Goal: Feedback & Contribution: Leave review/rating

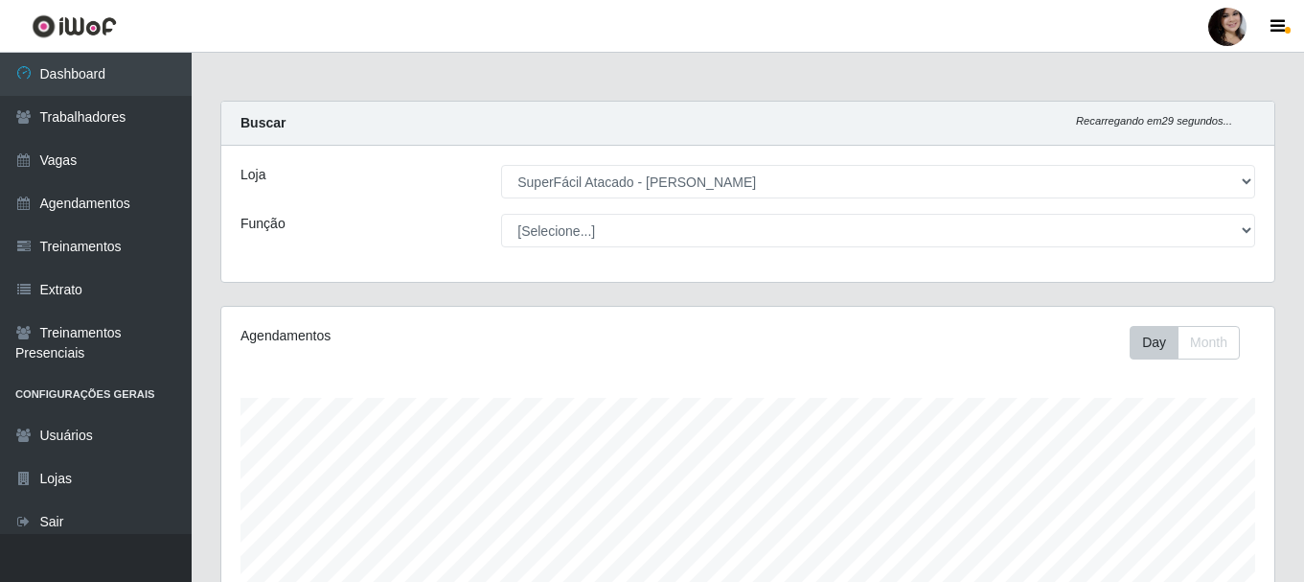
select select "399"
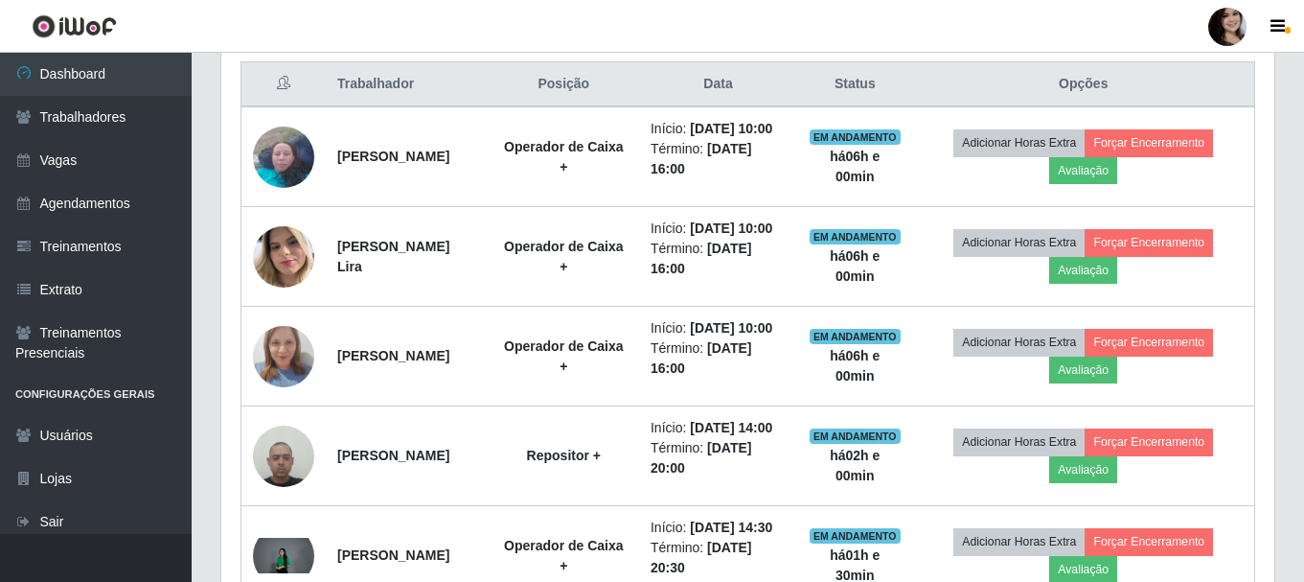
scroll to position [398, 1053]
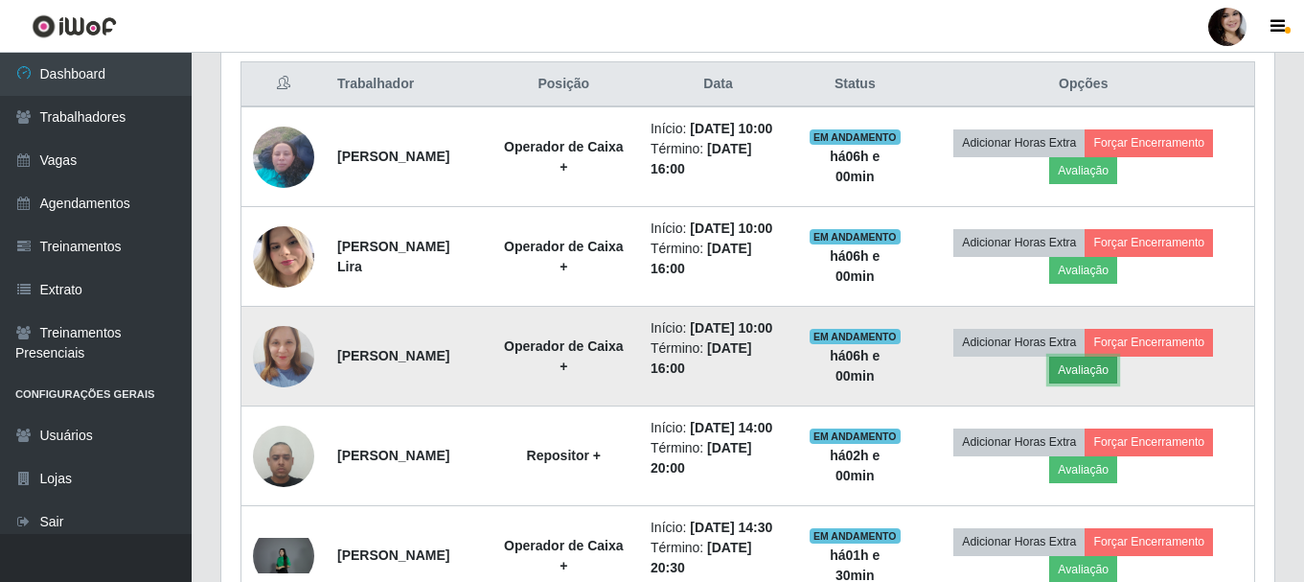
click at [1102, 383] on button "Avaliação" at bounding box center [1083, 369] width 68 height 27
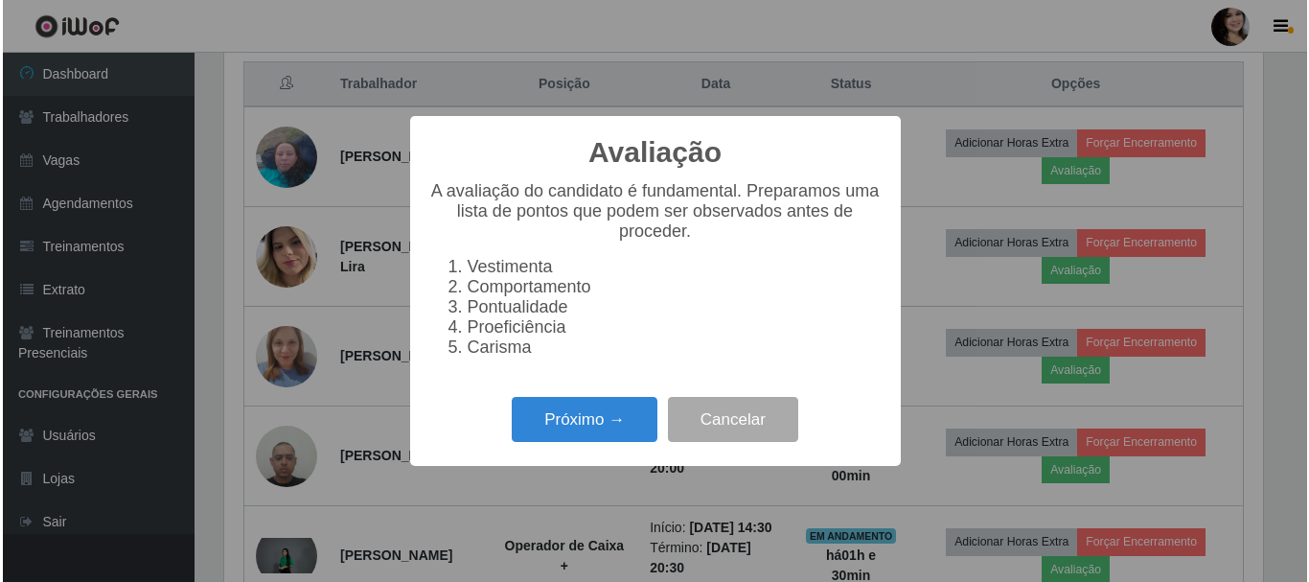
scroll to position [398, 1043]
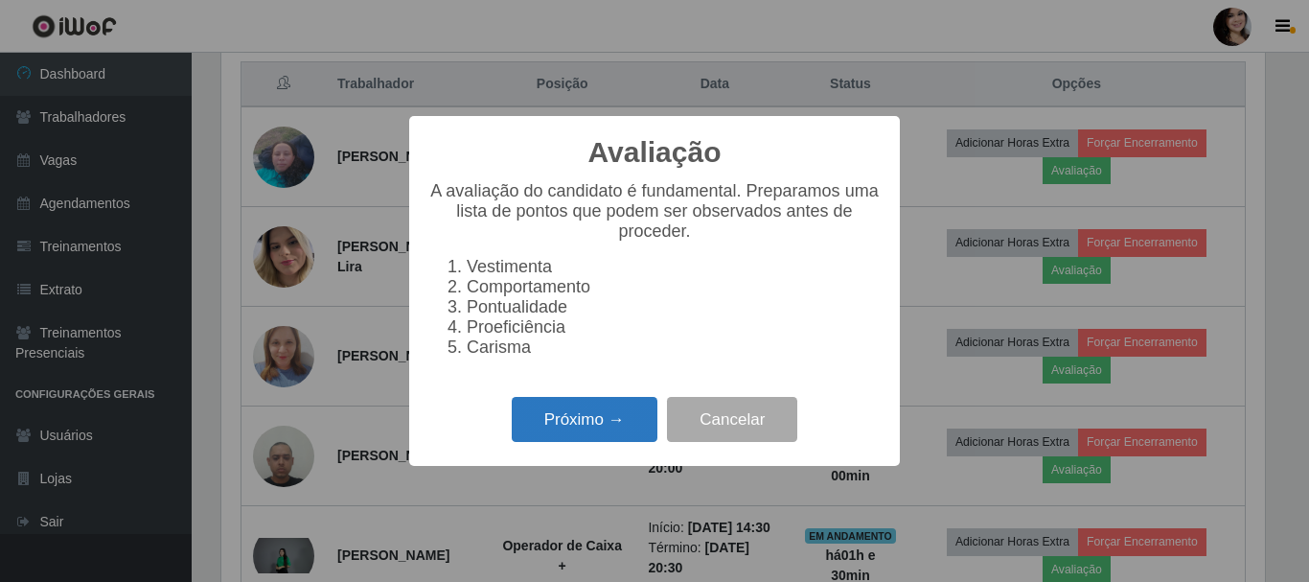
click at [627, 425] on button "Próximo →" at bounding box center [585, 419] width 146 height 45
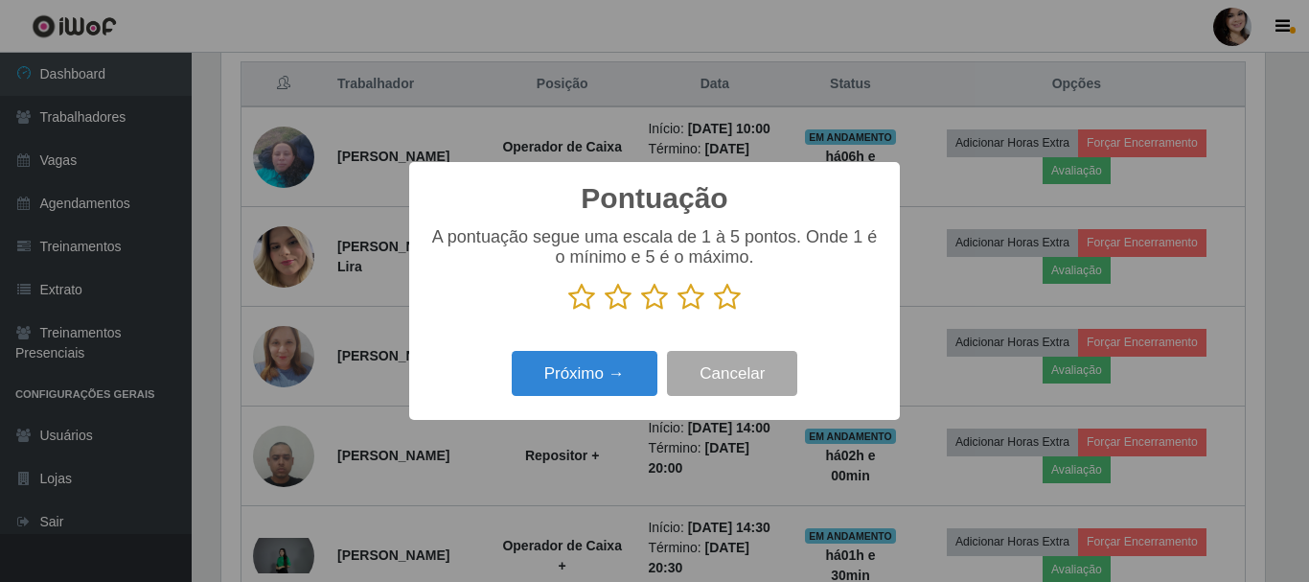
click at [733, 291] on icon at bounding box center [727, 297] width 27 height 29
click at [714, 311] on input "radio" at bounding box center [714, 311] width 0 height 0
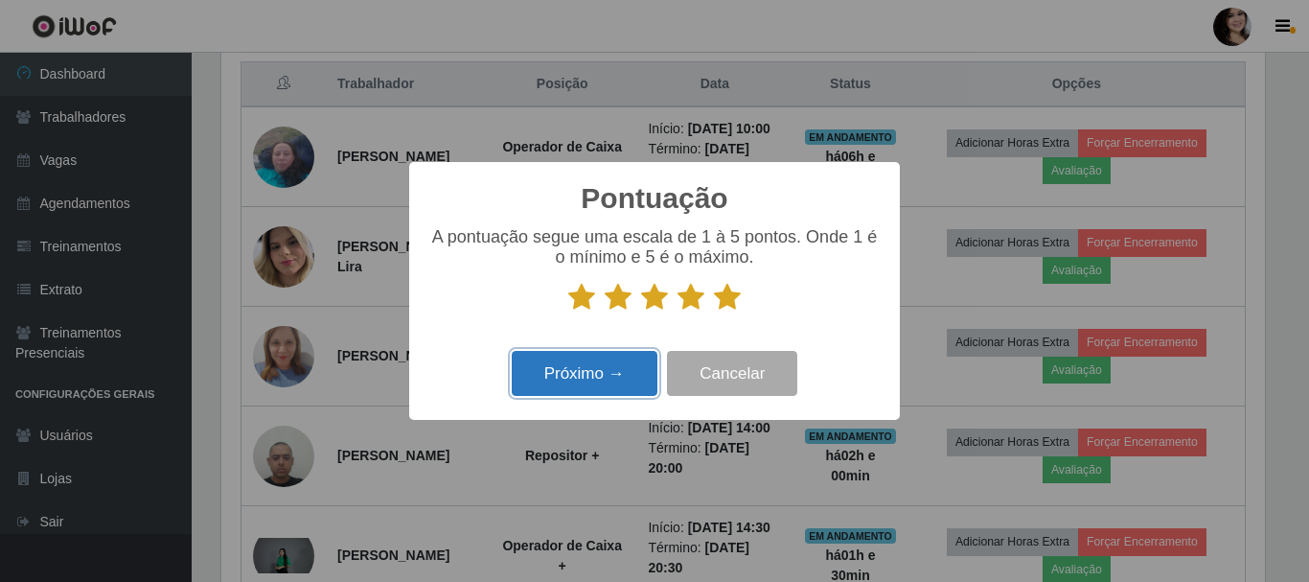
click at [591, 395] on button "Próximo →" at bounding box center [585, 373] width 146 height 45
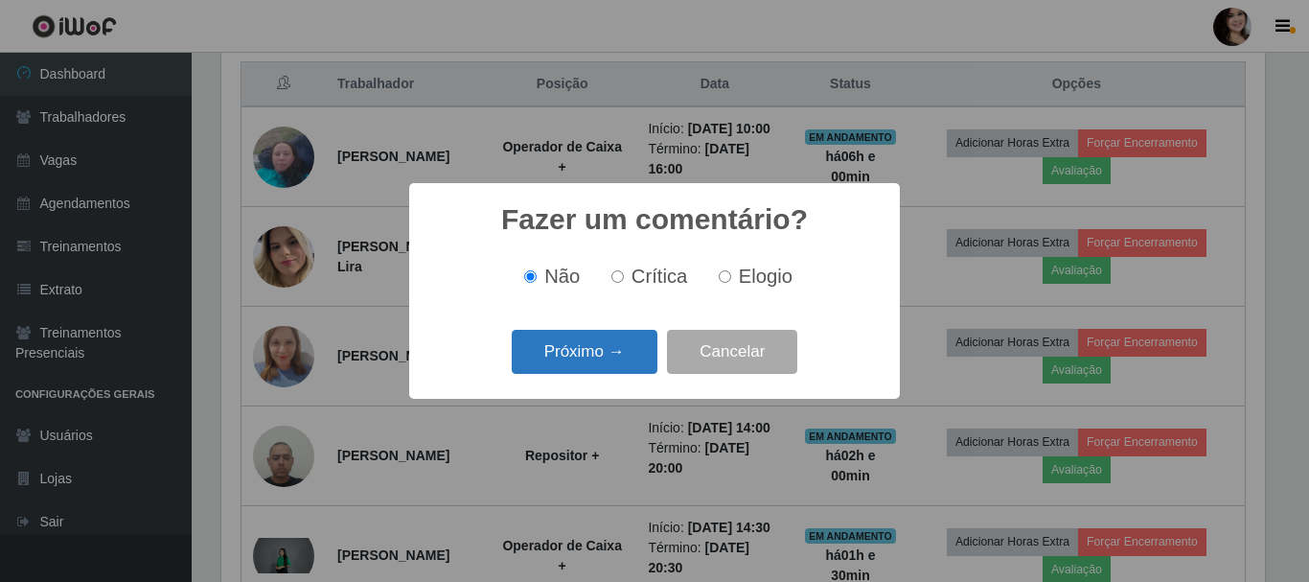
click at [605, 369] on button "Próximo →" at bounding box center [585, 352] width 146 height 45
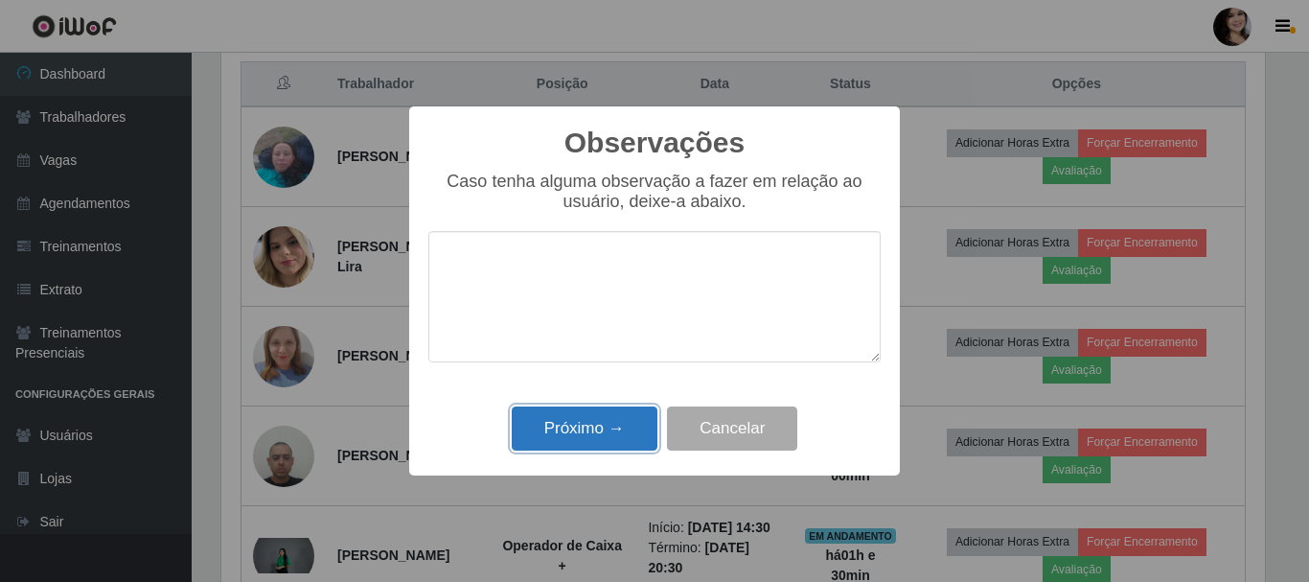
click at [629, 431] on button "Próximo →" at bounding box center [585, 428] width 146 height 45
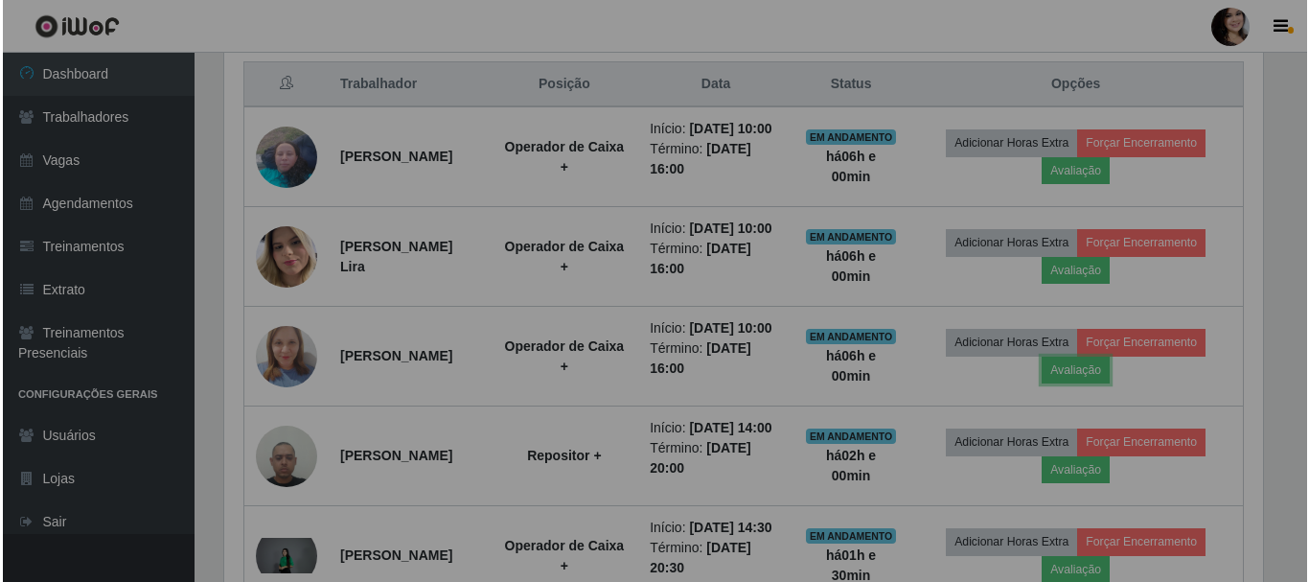
scroll to position [398, 1053]
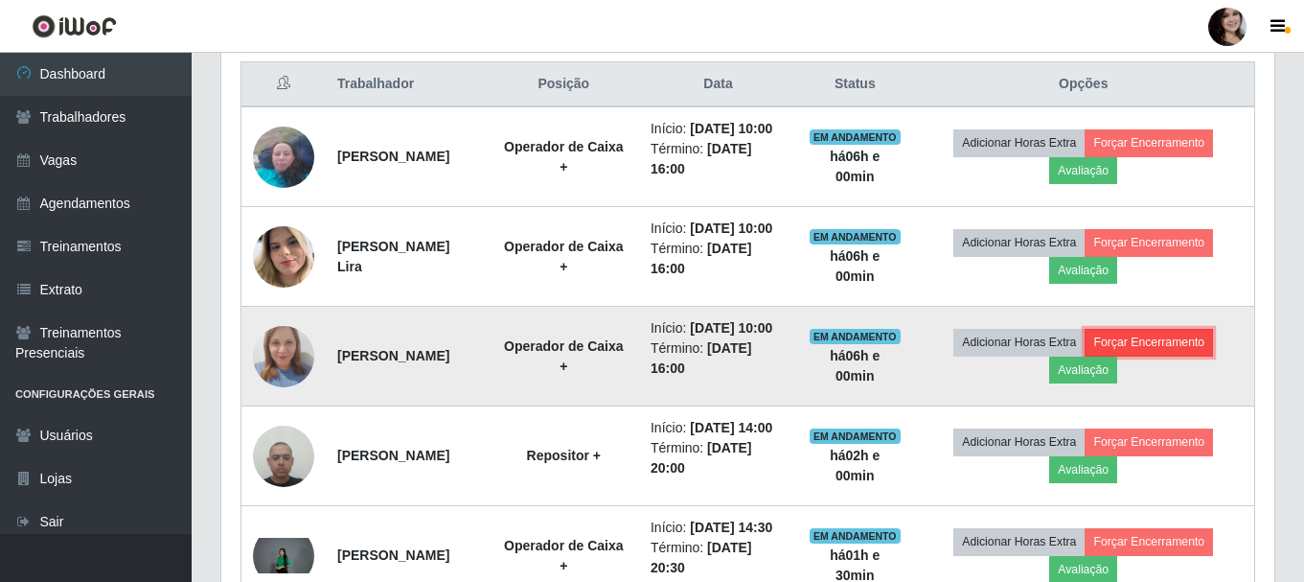
click at [1183, 355] on button "Forçar Encerramento" at bounding box center [1149, 342] width 128 height 27
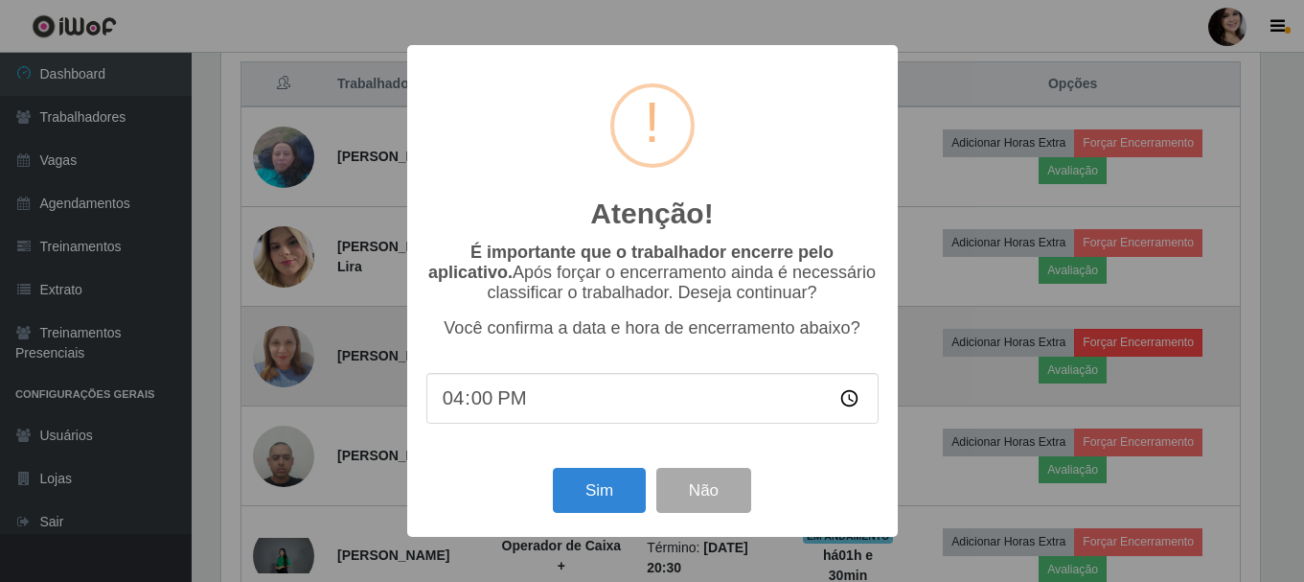
scroll to position [398, 1043]
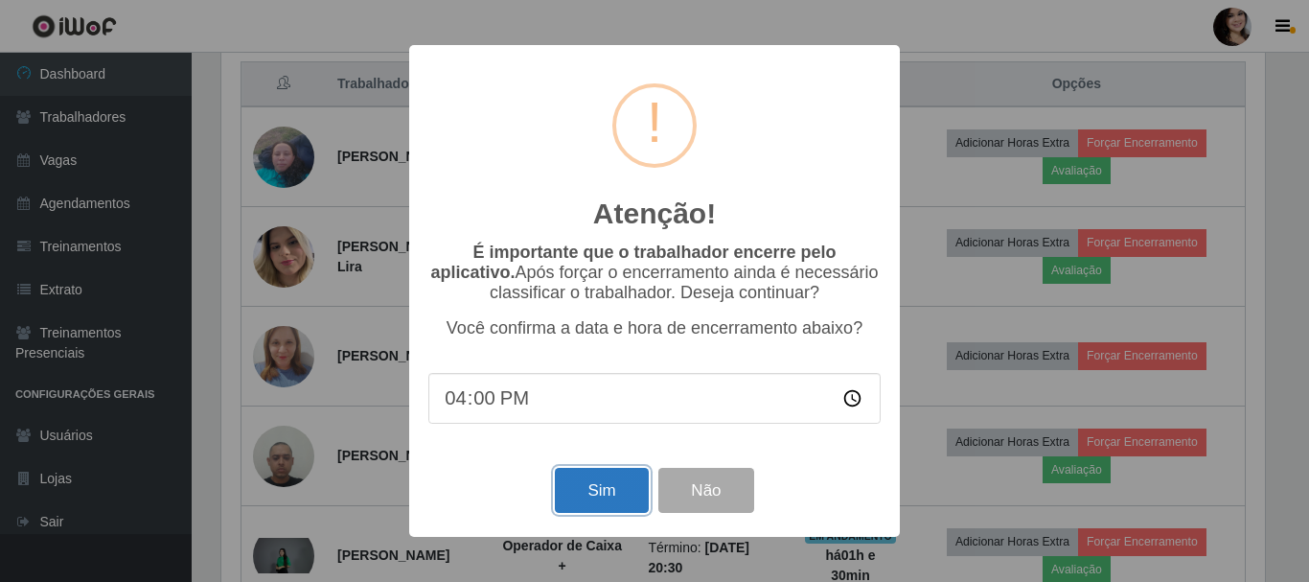
click at [631, 493] on button "Sim" at bounding box center [601, 490] width 93 height 45
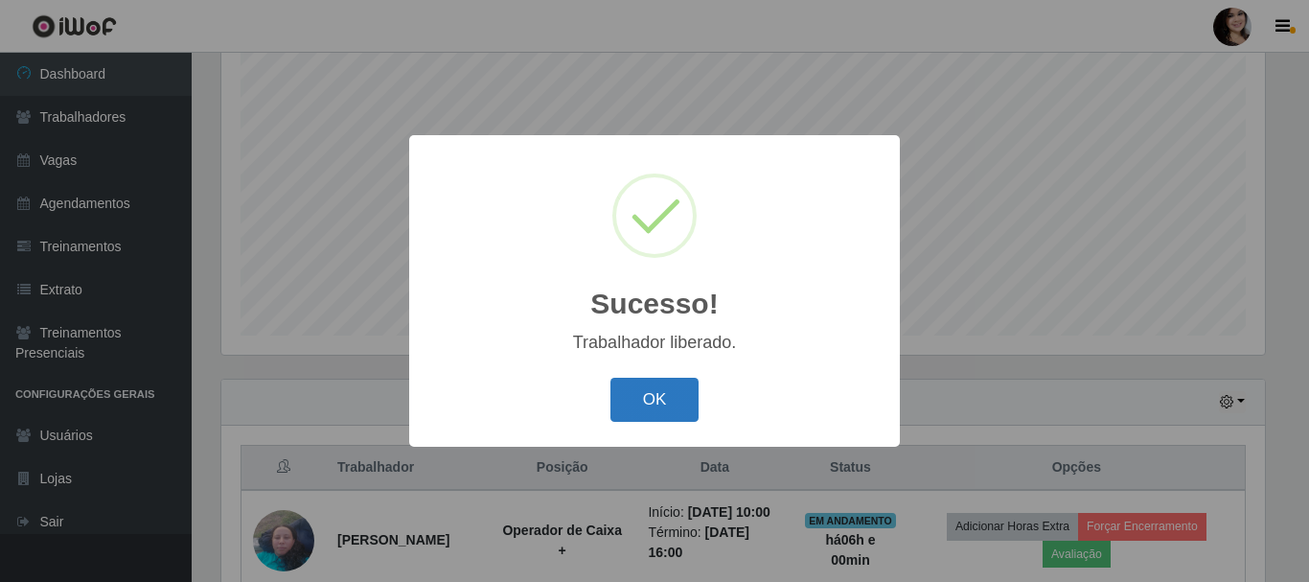
click at [666, 411] on button "OK" at bounding box center [654, 399] width 89 height 45
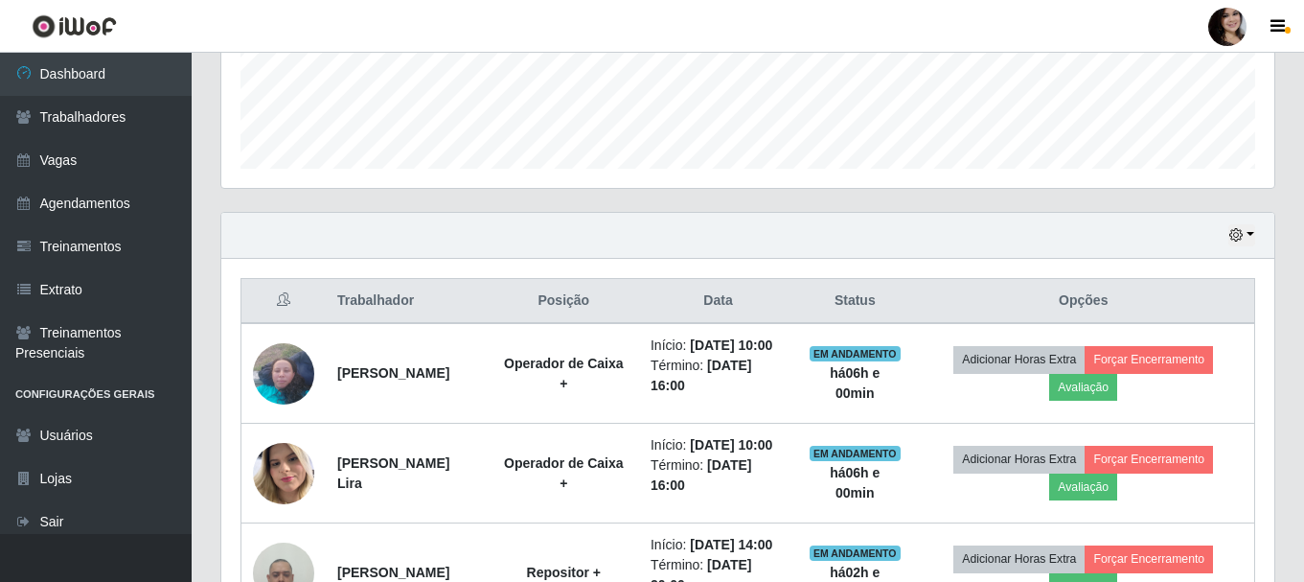
scroll to position [541, 0]
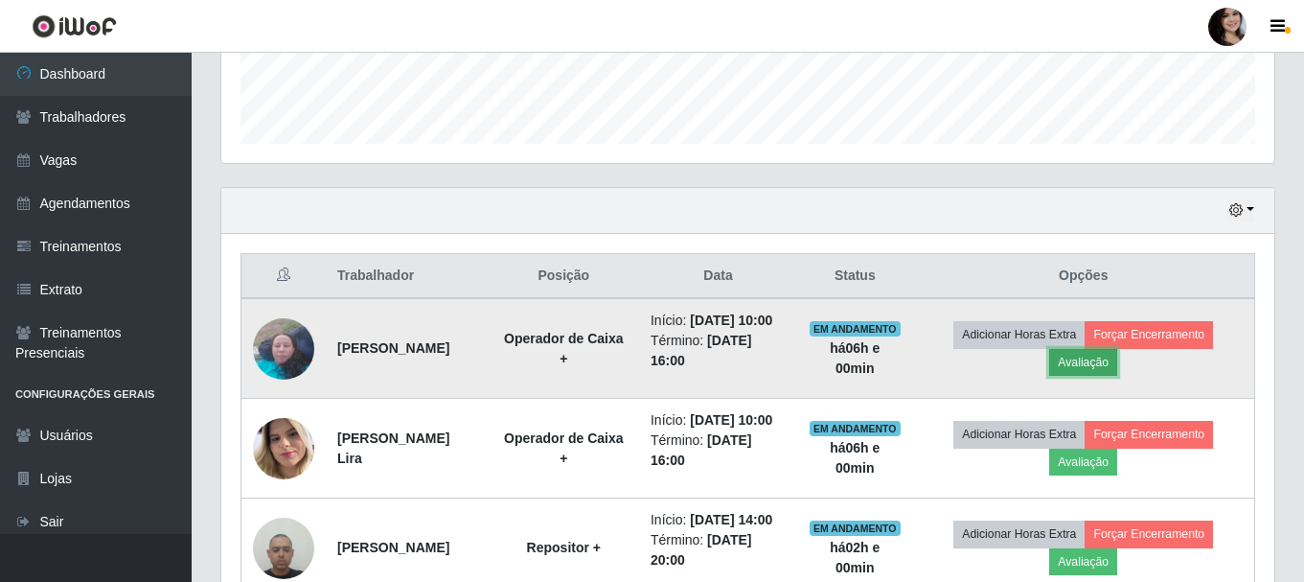
click at [1088, 367] on button "Avaliação" at bounding box center [1083, 362] width 68 height 27
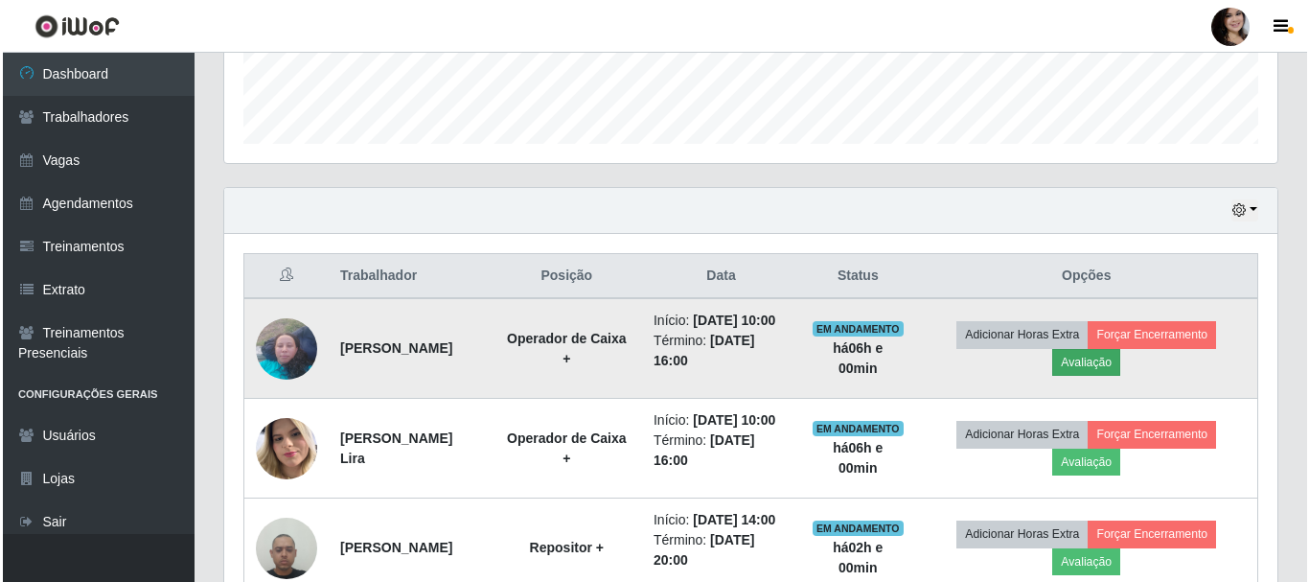
scroll to position [398, 1043]
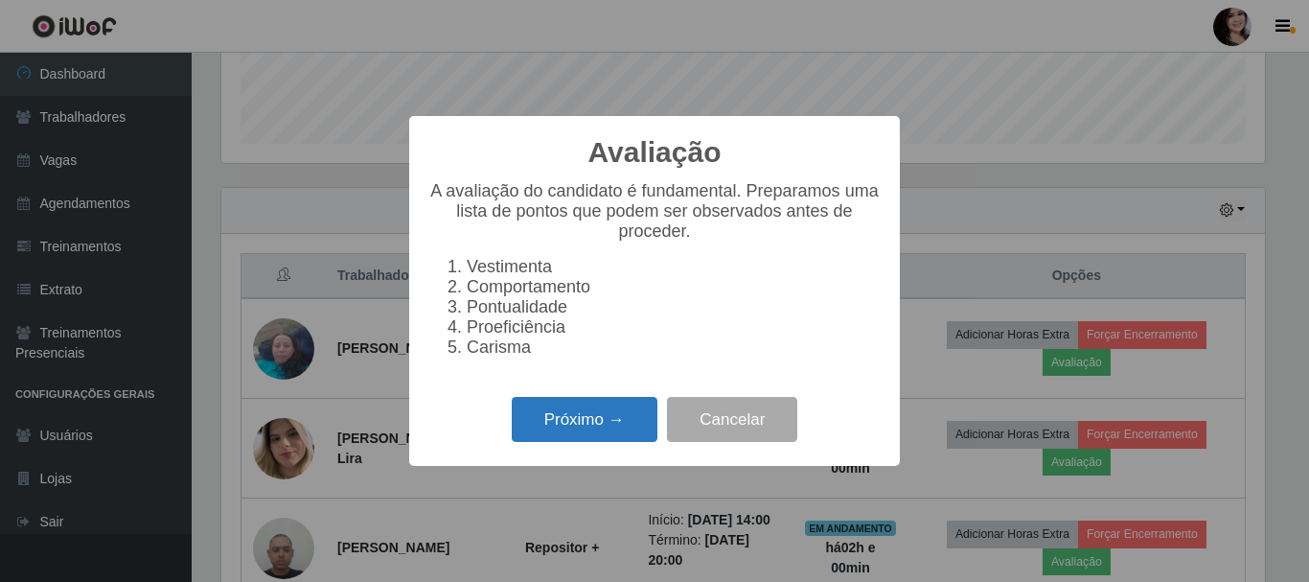
click at [598, 427] on button "Próximo →" at bounding box center [585, 419] width 146 height 45
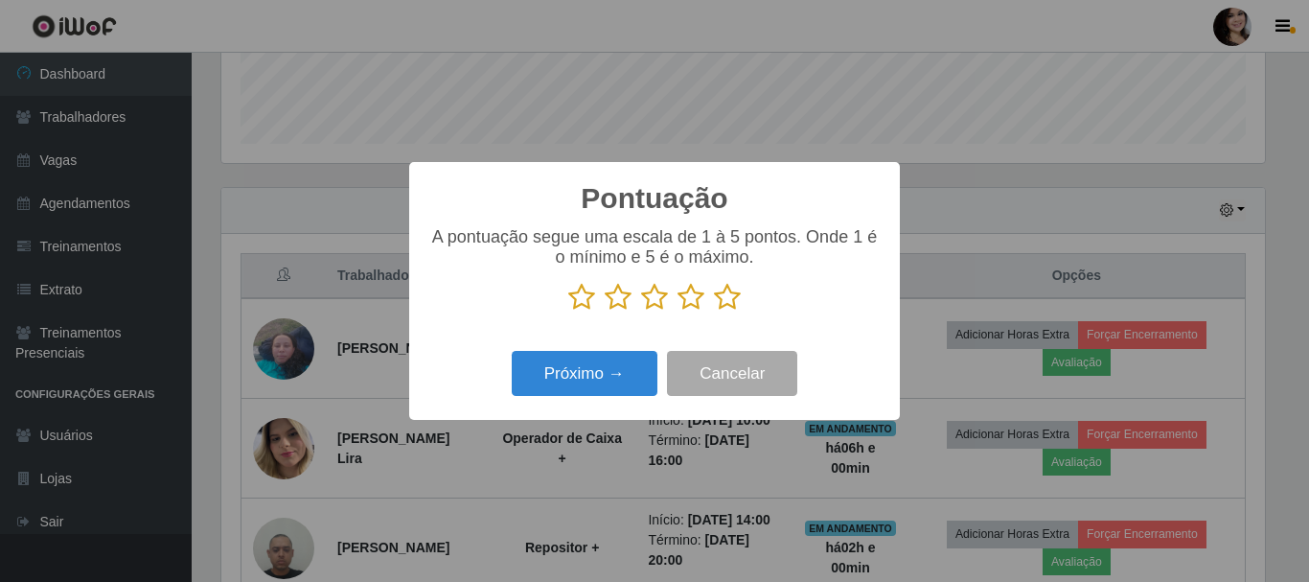
scroll to position [957667, 957021]
click at [727, 300] on icon at bounding box center [727, 297] width 27 height 29
click at [714, 311] on input "radio" at bounding box center [714, 311] width 0 height 0
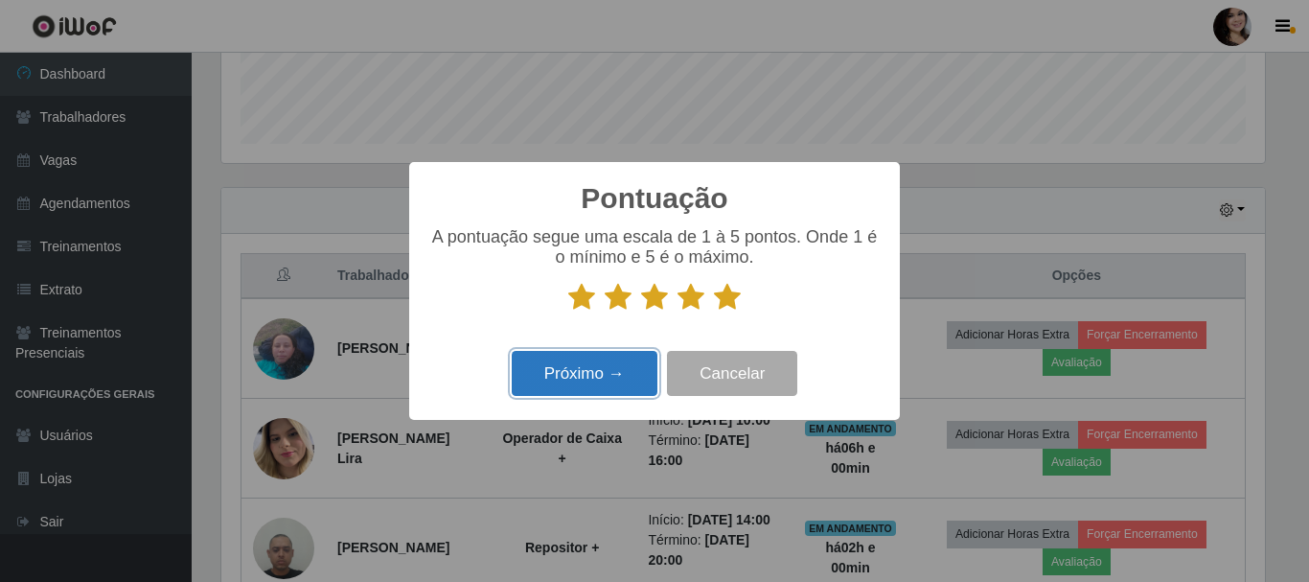
click at [583, 386] on button "Próximo →" at bounding box center [585, 373] width 146 height 45
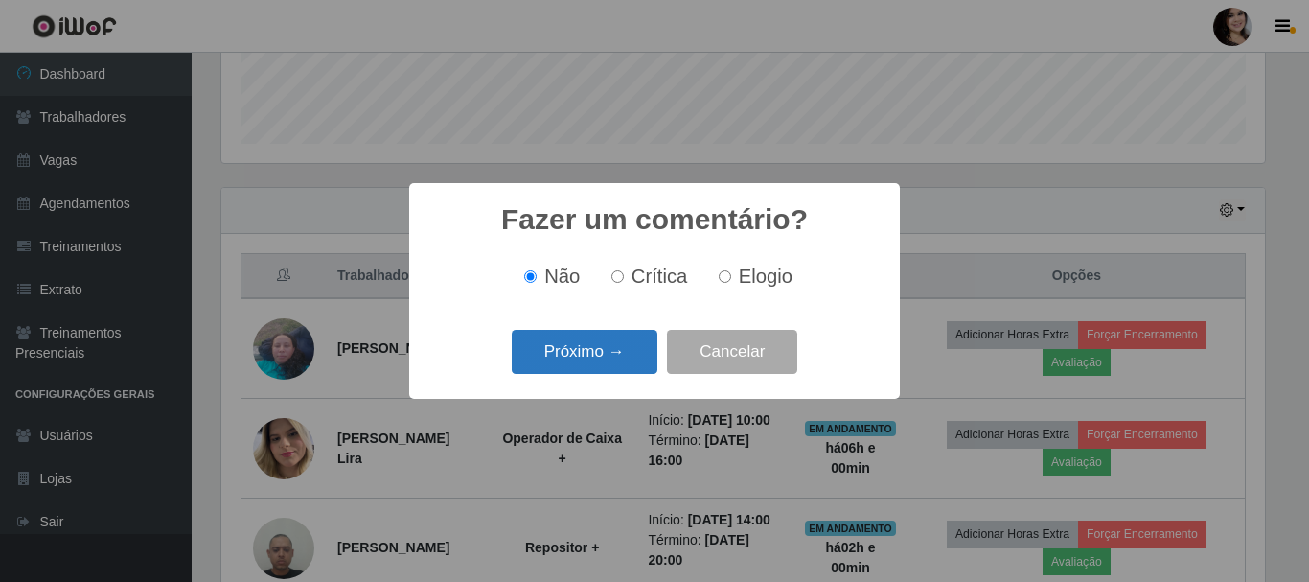
click at [584, 350] on button "Próximo →" at bounding box center [585, 352] width 146 height 45
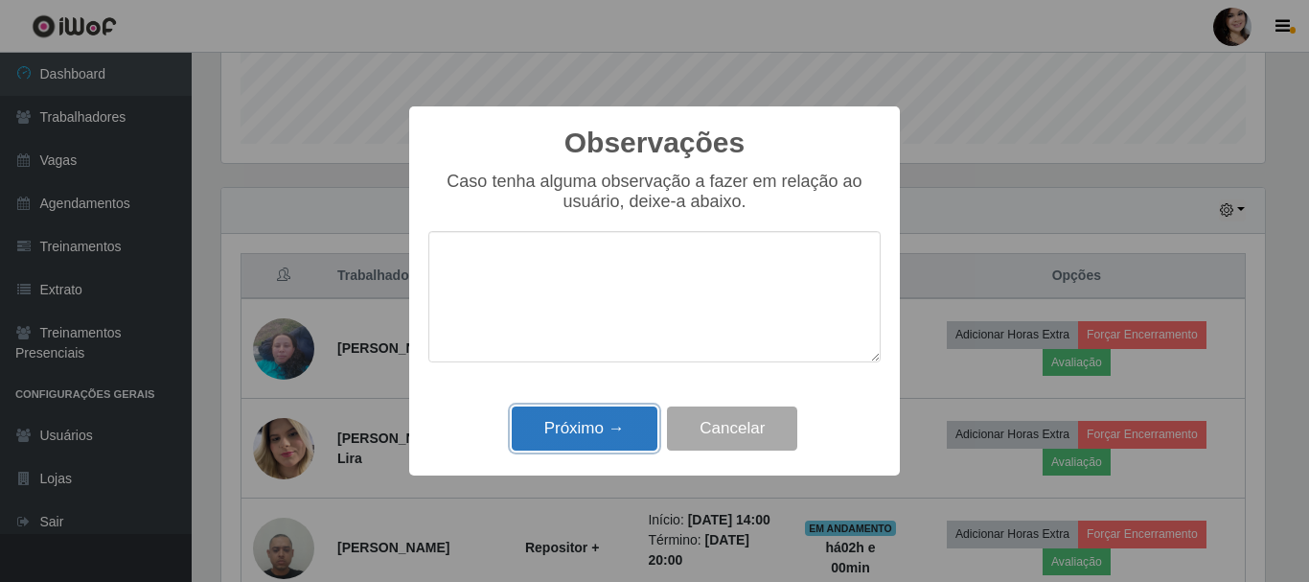
click at [595, 438] on button "Próximo →" at bounding box center [585, 428] width 146 height 45
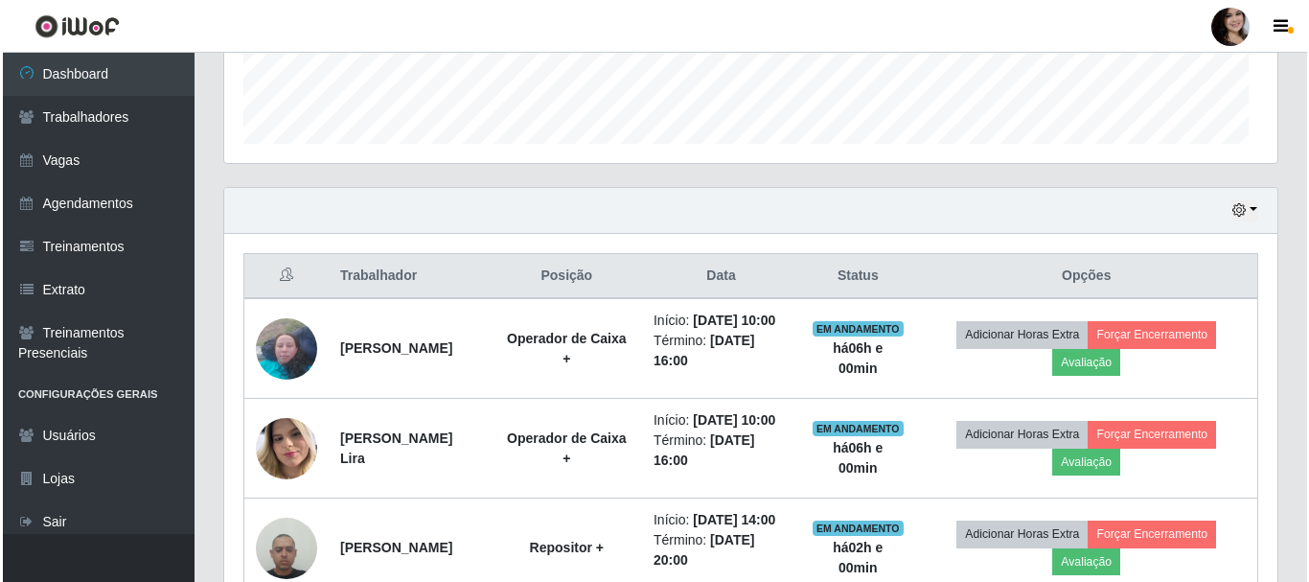
scroll to position [398, 1053]
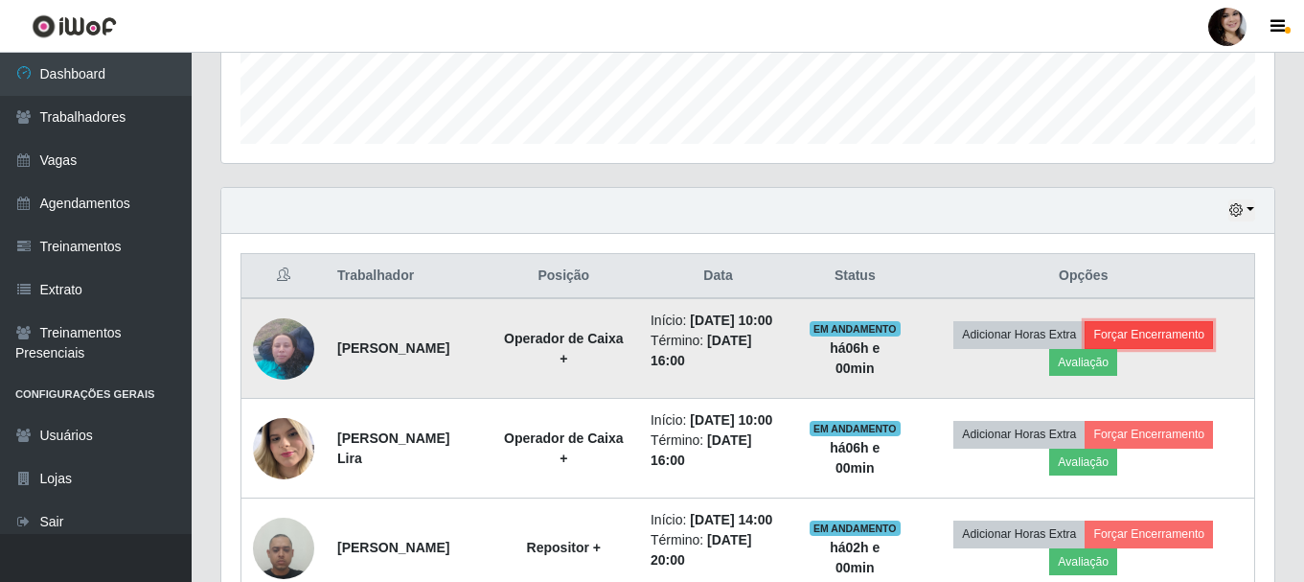
click at [1136, 335] on button "Forçar Encerramento" at bounding box center [1149, 334] width 128 height 27
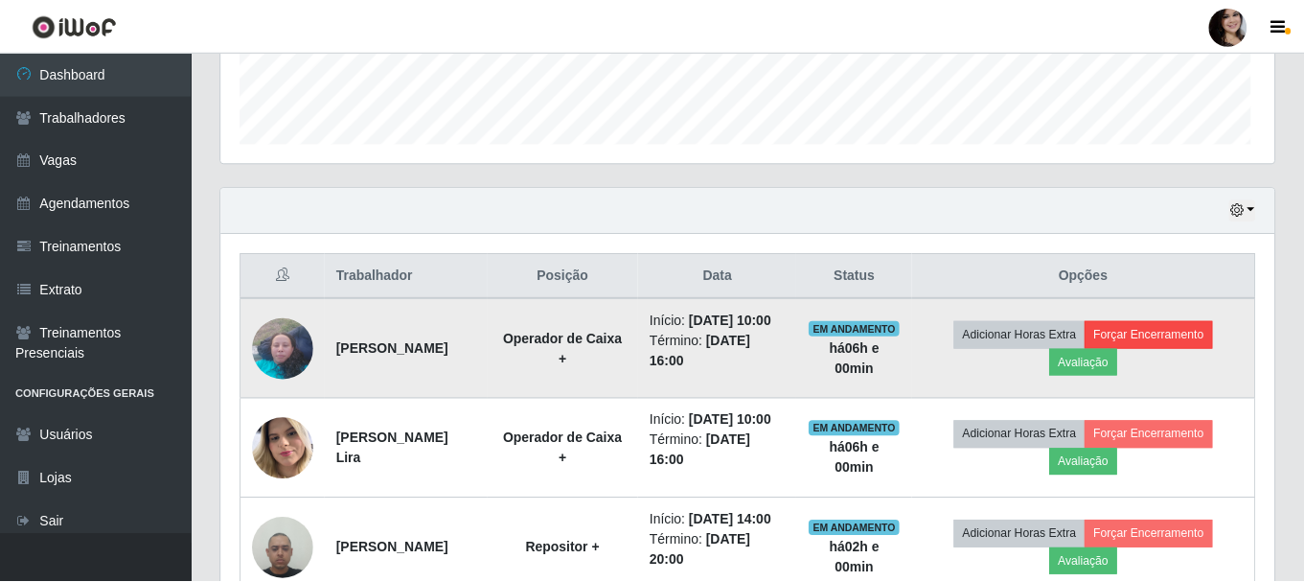
scroll to position [398, 1043]
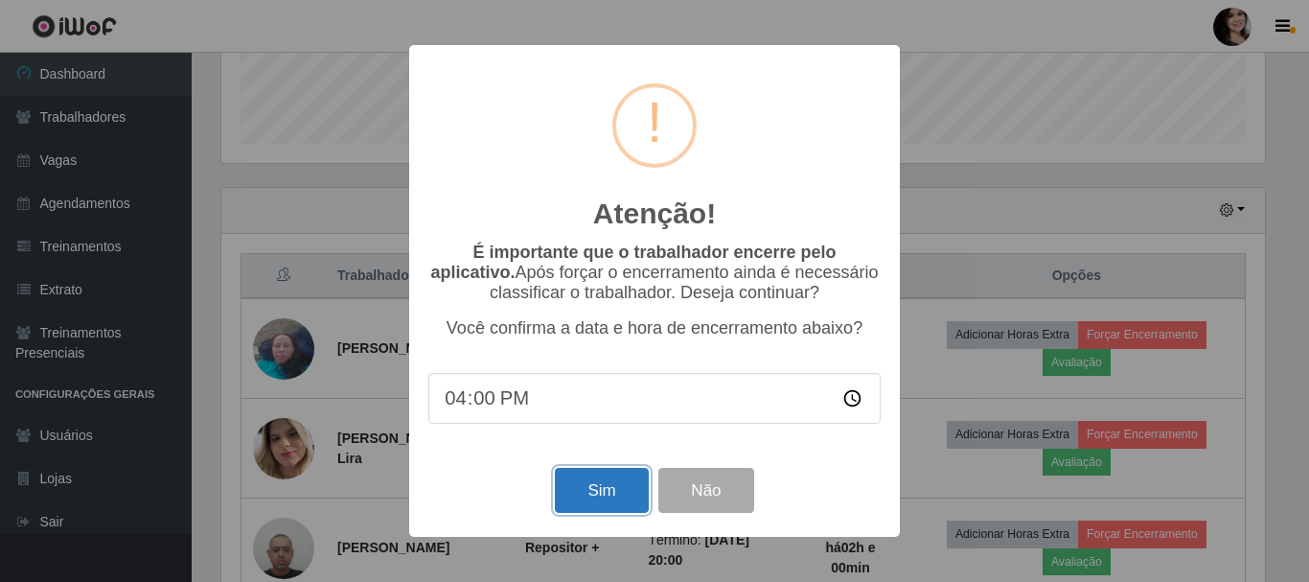
click at [603, 495] on button "Sim" at bounding box center [601, 490] width 93 height 45
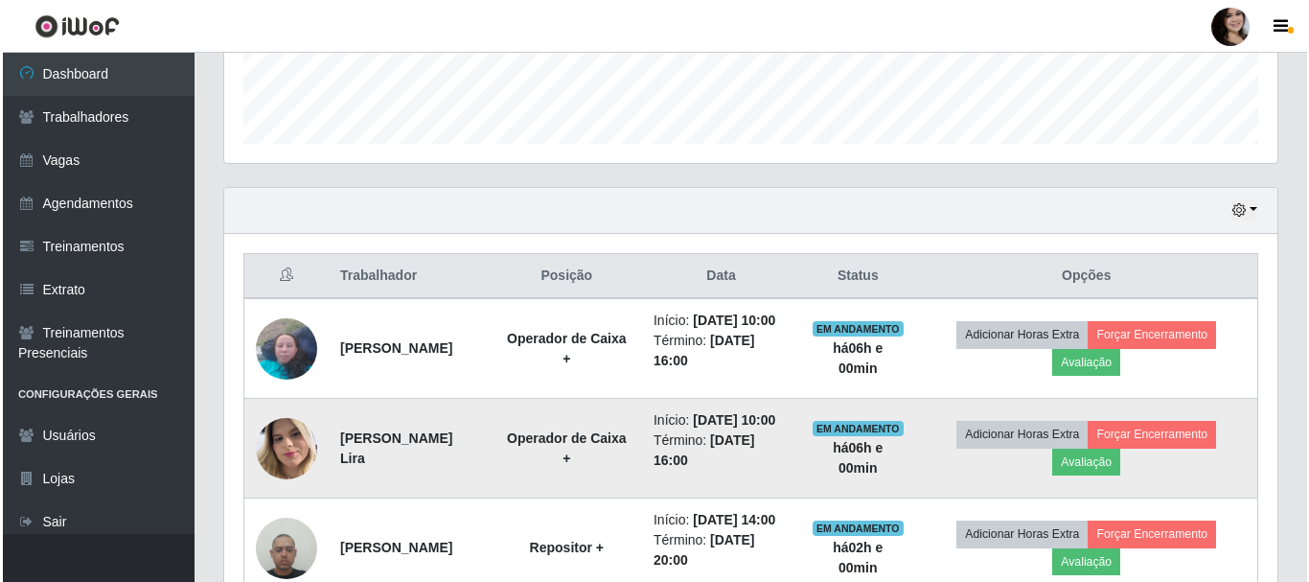
scroll to position [0, 0]
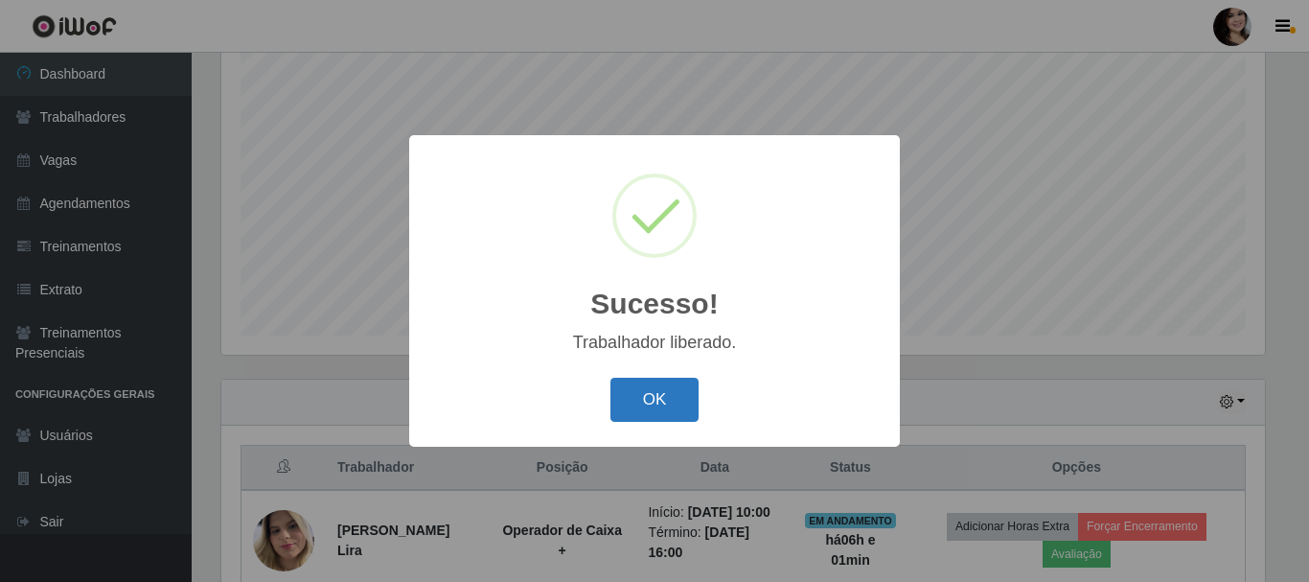
click at [638, 406] on button "OK" at bounding box center [654, 399] width 89 height 45
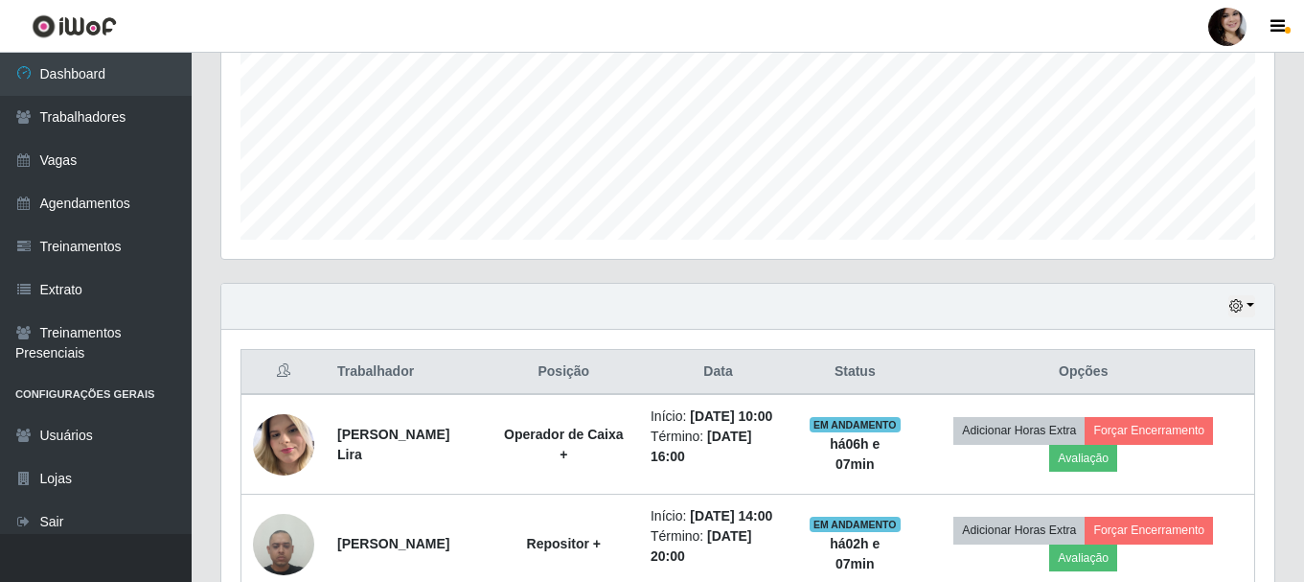
scroll to position [637, 0]
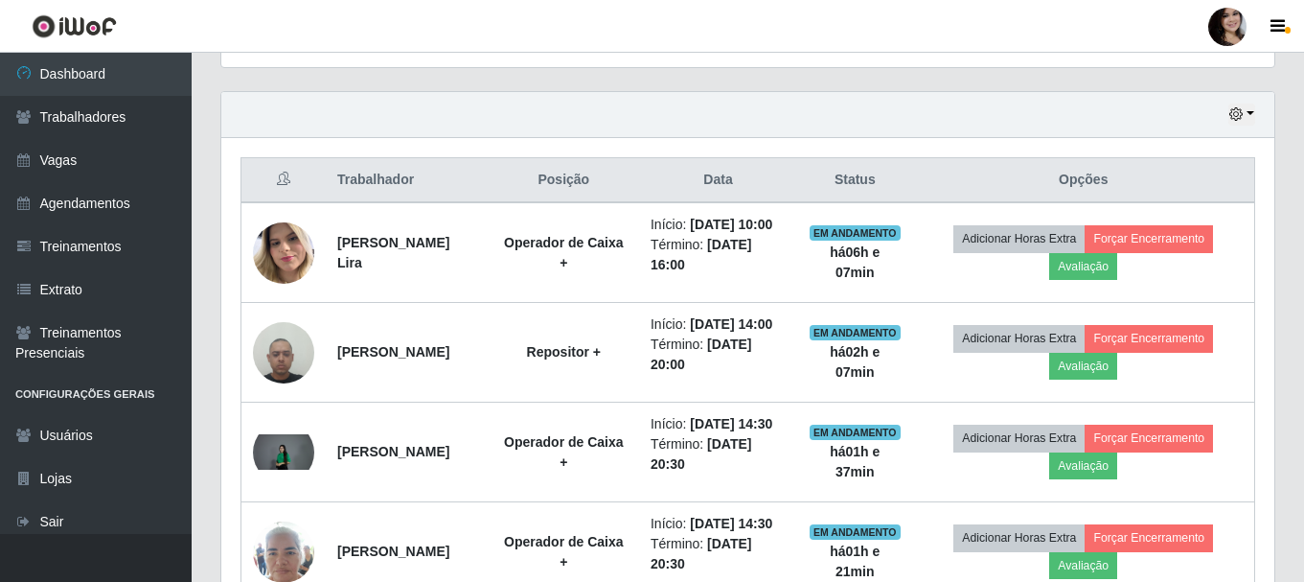
click at [1159, 105] on div "Hoje 1 dia 3 dias 1 Semana Não encerrados" at bounding box center [747, 115] width 1053 height 46
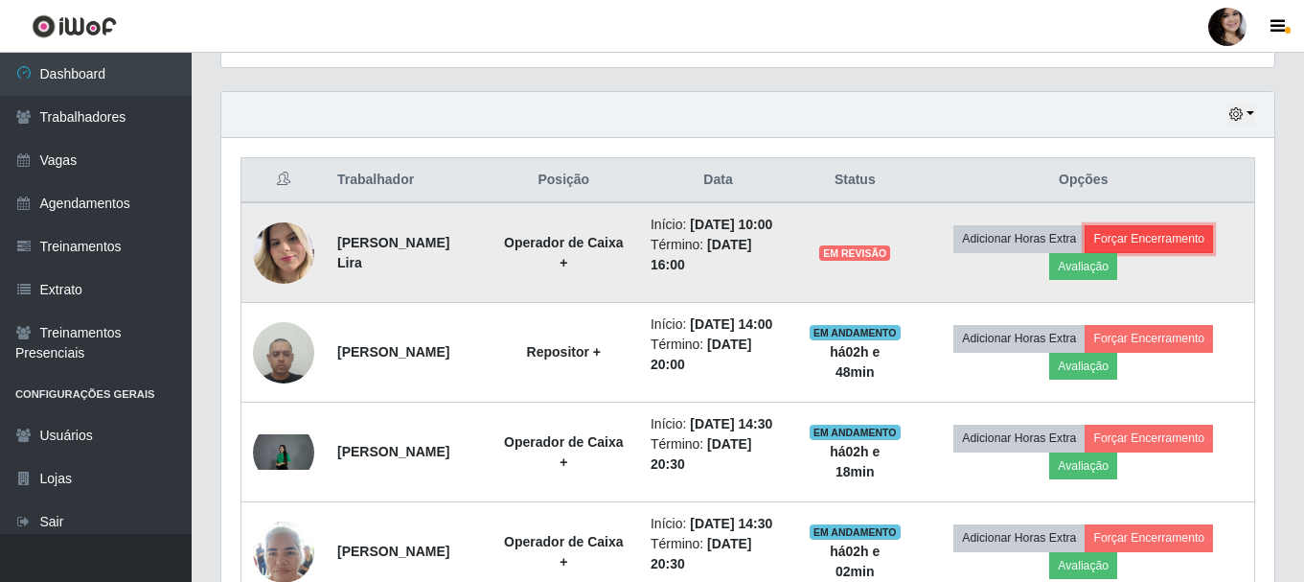
click at [1174, 252] on button "Forçar Encerramento" at bounding box center [1149, 238] width 128 height 27
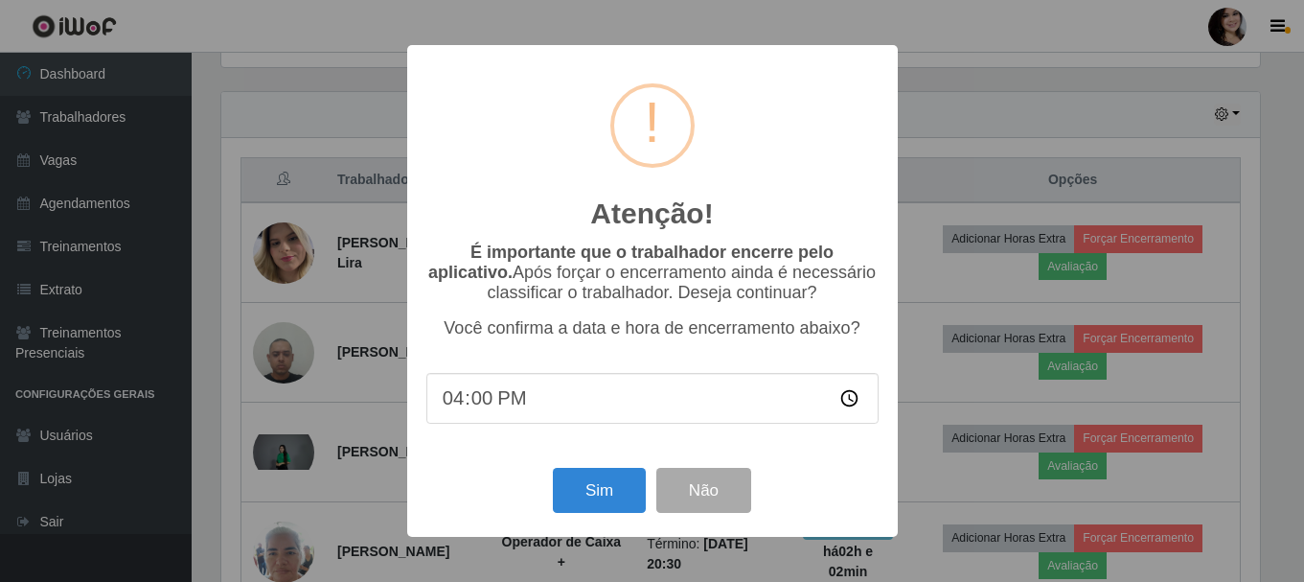
scroll to position [398, 1043]
click at [589, 394] on input "16:00" at bounding box center [654, 398] width 452 height 51
click at [487, 406] on input "16:00" at bounding box center [654, 398] width 452 height 51
click at [597, 491] on button "Sim" at bounding box center [601, 490] width 93 height 45
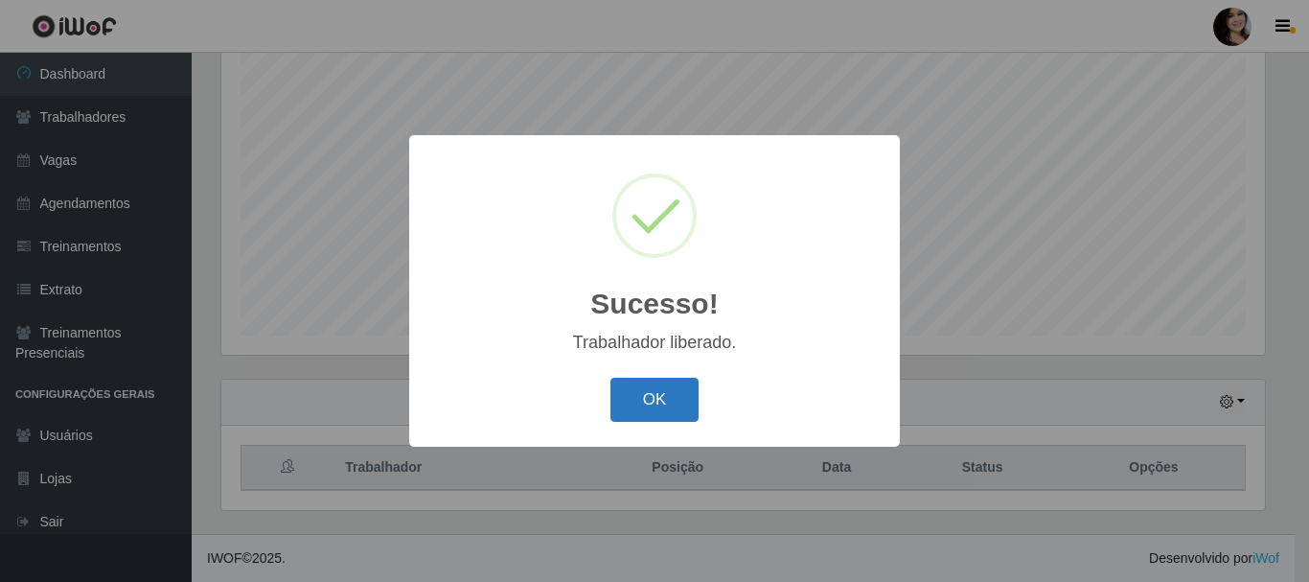
click at [663, 401] on button "OK" at bounding box center [654, 399] width 89 height 45
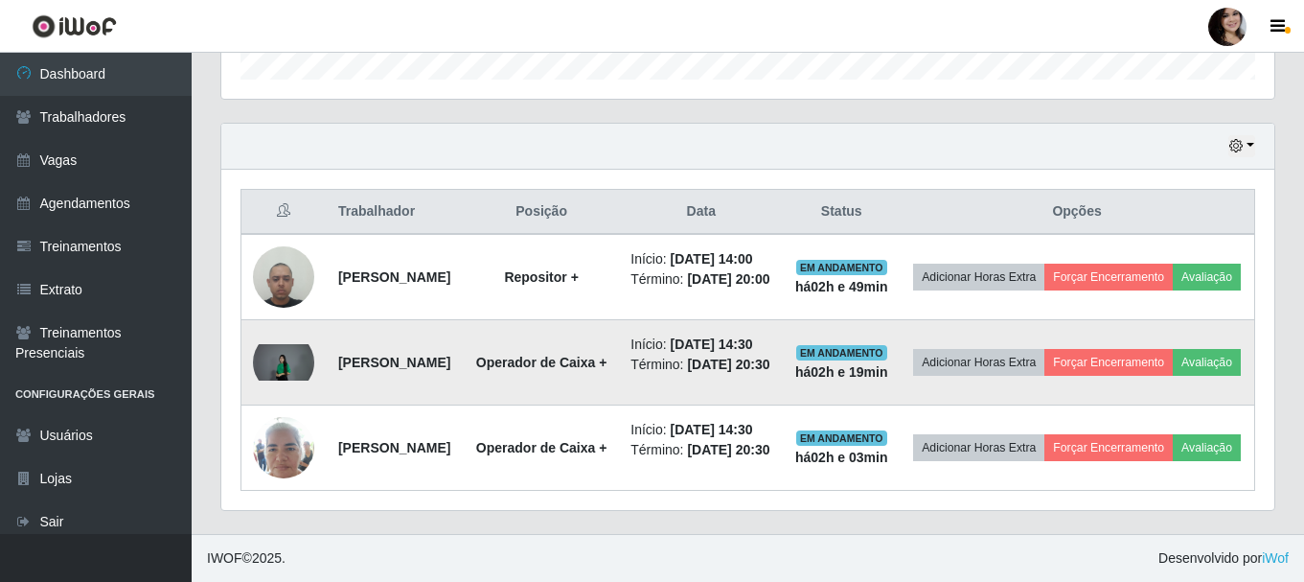
scroll to position [709, 0]
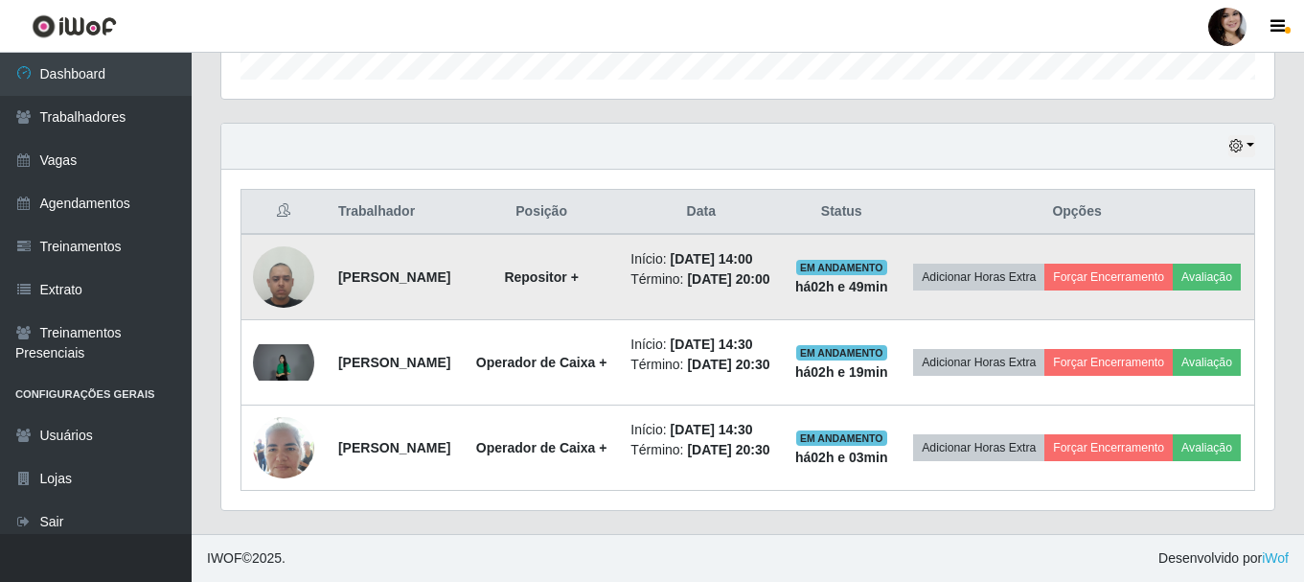
click at [287, 236] on img at bounding box center [283, 276] width 61 height 81
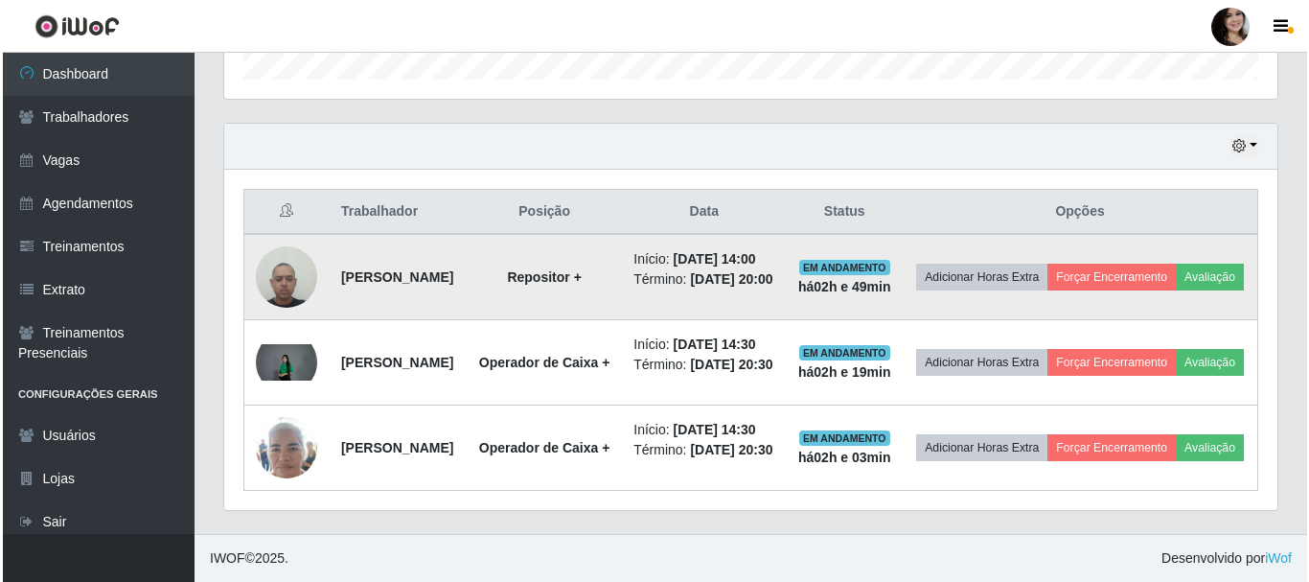
scroll to position [398, 1043]
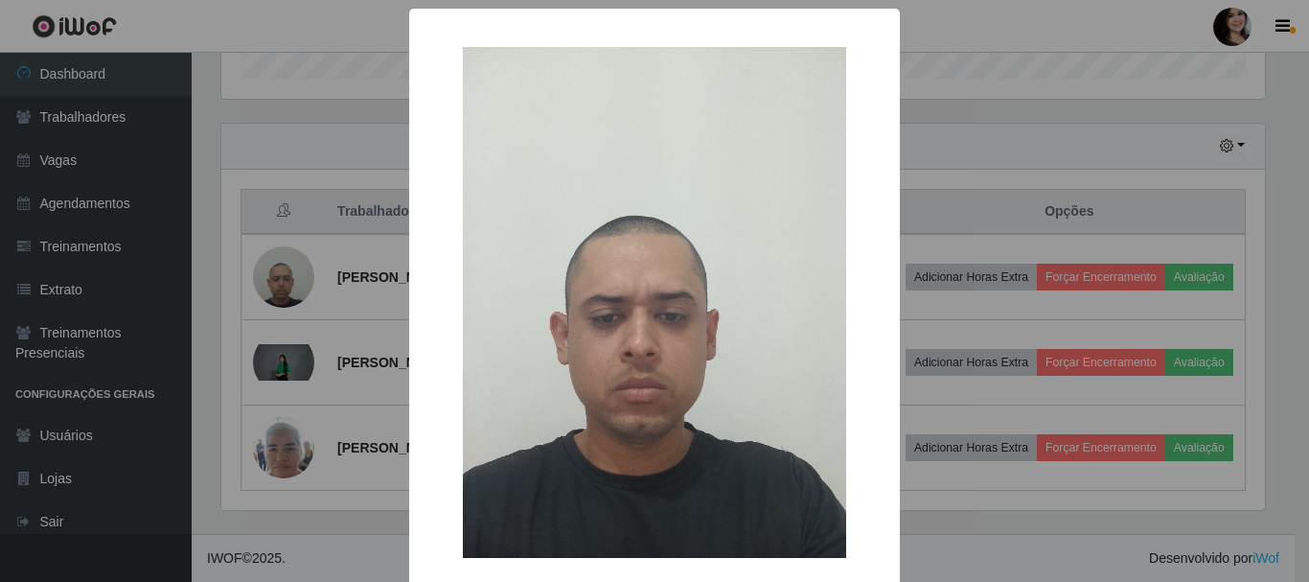
click at [409, 250] on div "× OK Cancel" at bounding box center [654, 340] width 491 height 662
click at [333, 290] on div "× OK Cancel" at bounding box center [654, 291] width 1309 height 582
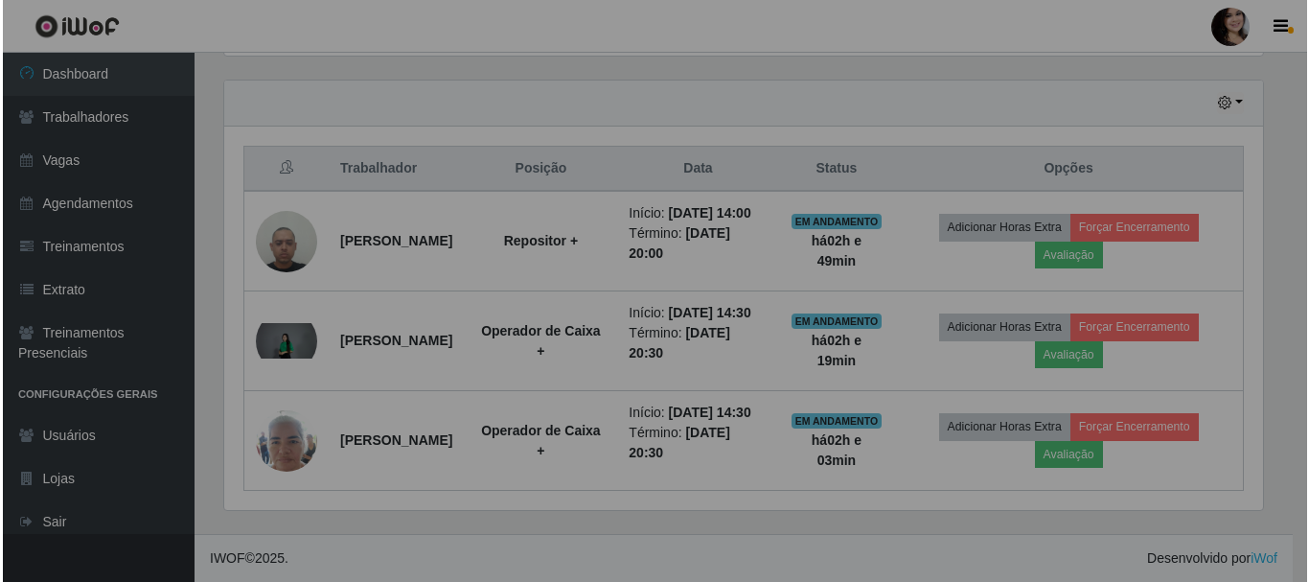
scroll to position [398, 1053]
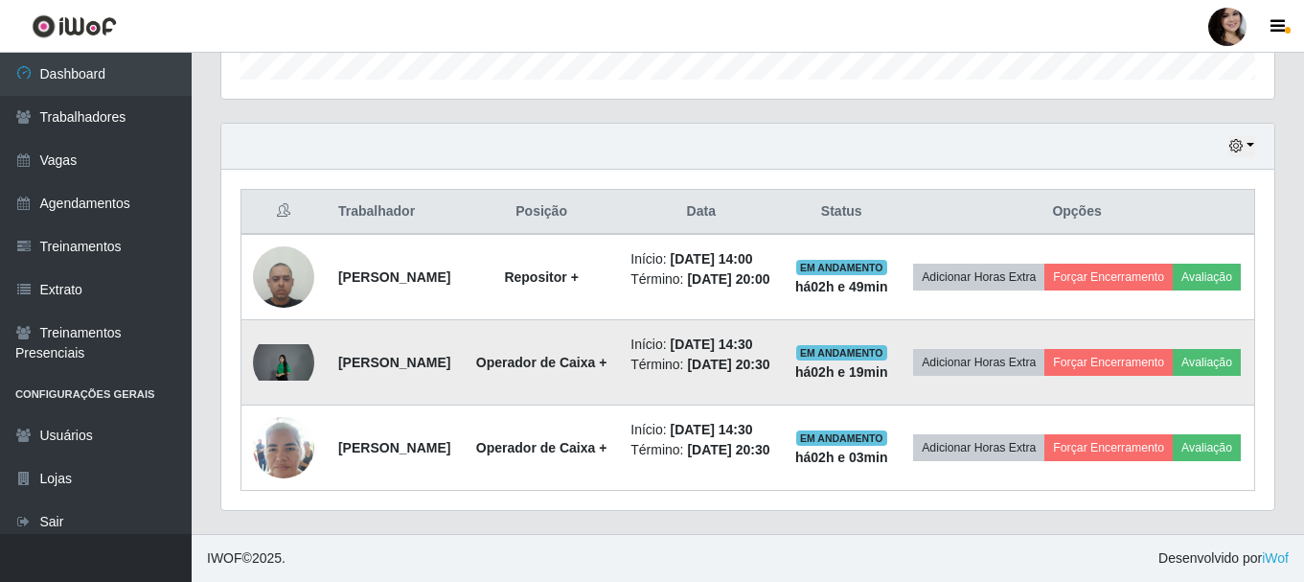
click at [297, 376] on img at bounding box center [283, 362] width 61 height 36
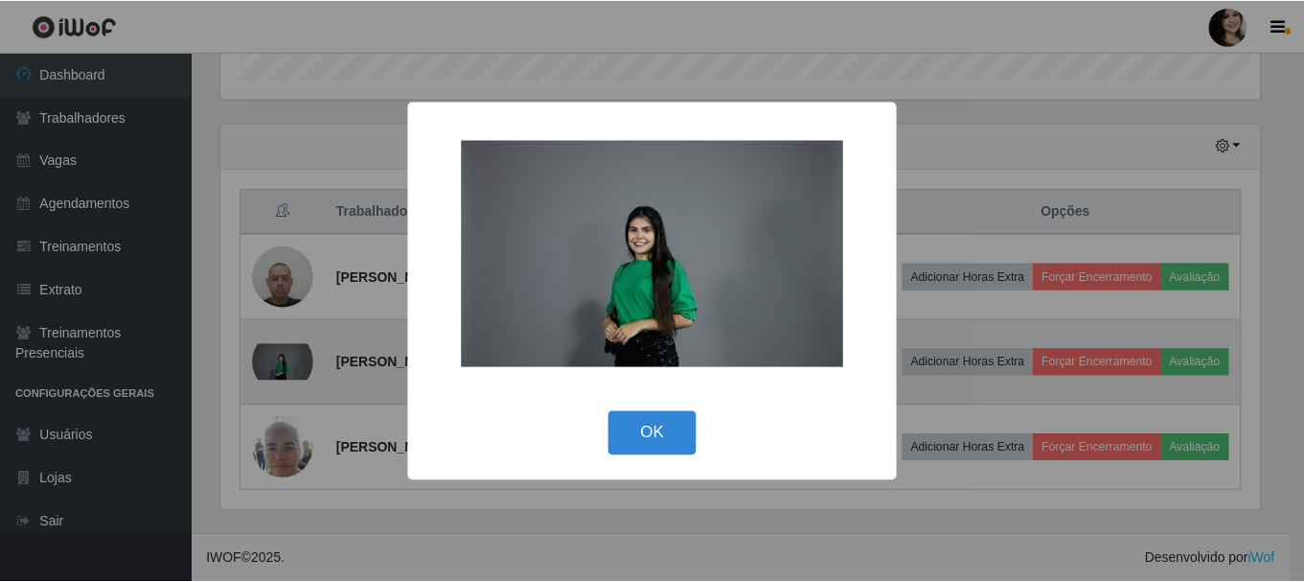
scroll to position [398, 1043]
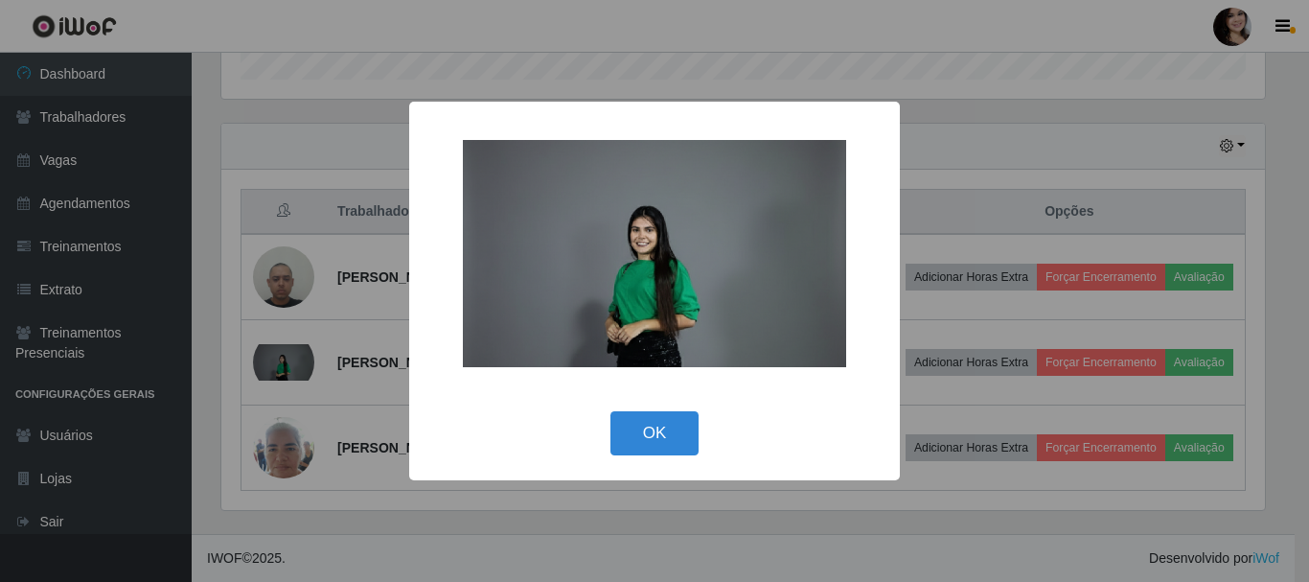
click at [339, 348] on div "× OK Cancel" at bounding box center [654, 291] width 1309 height 582
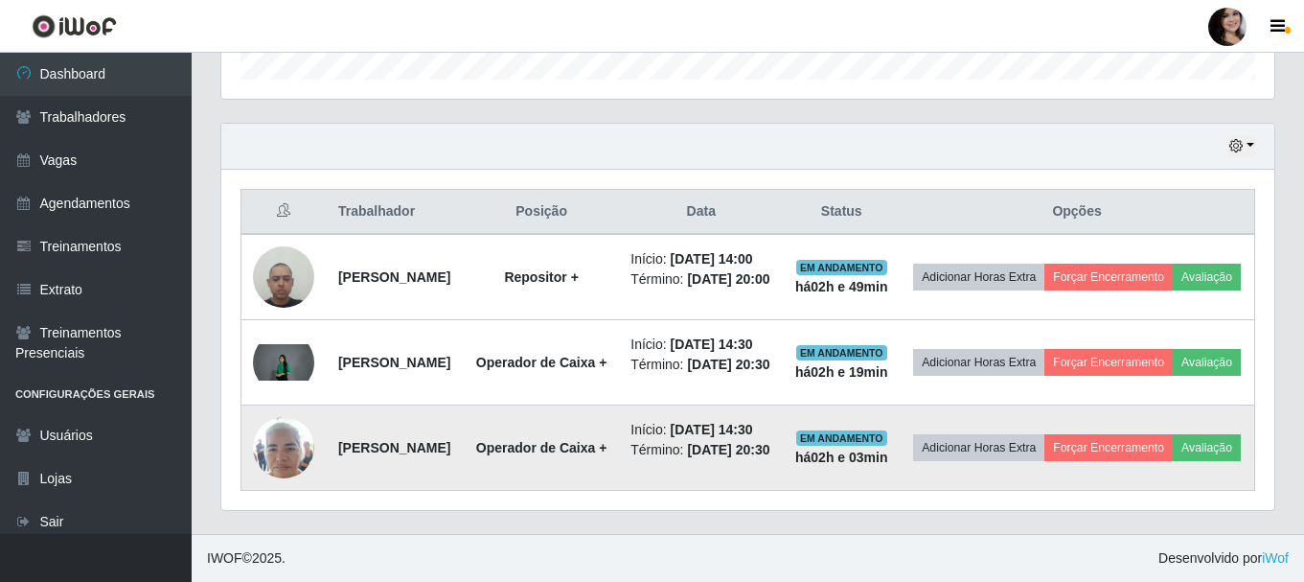
scroll to position [398, 1053]
click at [287, 488] on img at bounding box center [283, 446] width 61 height 81
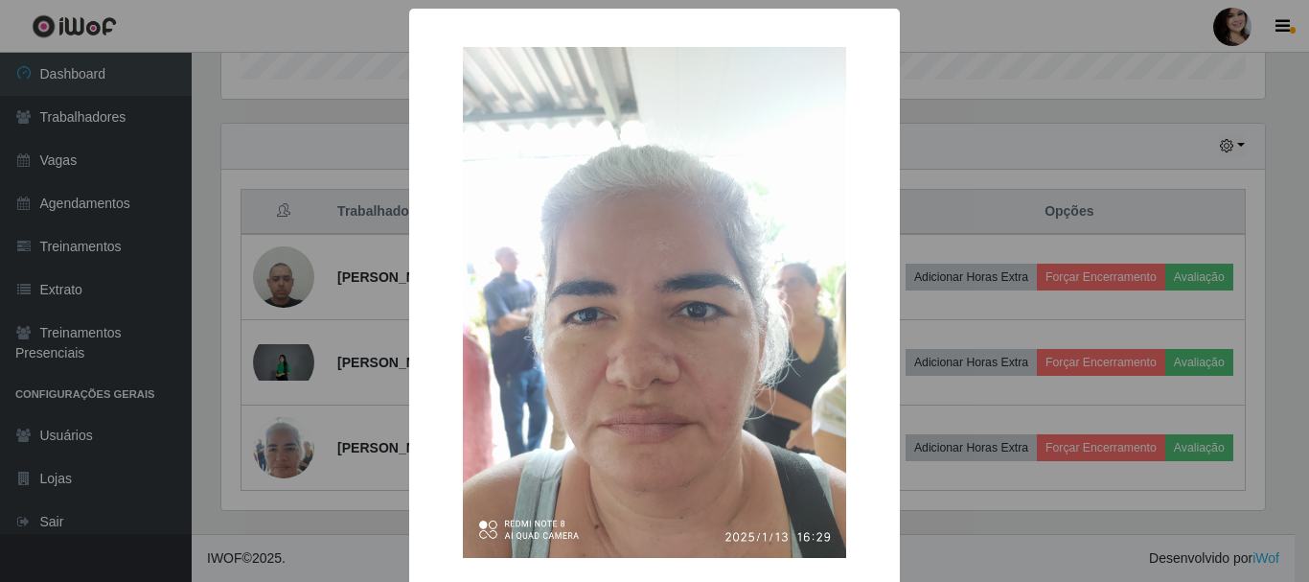
click at [318, 397] on div "× OK Cancel" at bounding box center [654, 291] width 1309 height 582
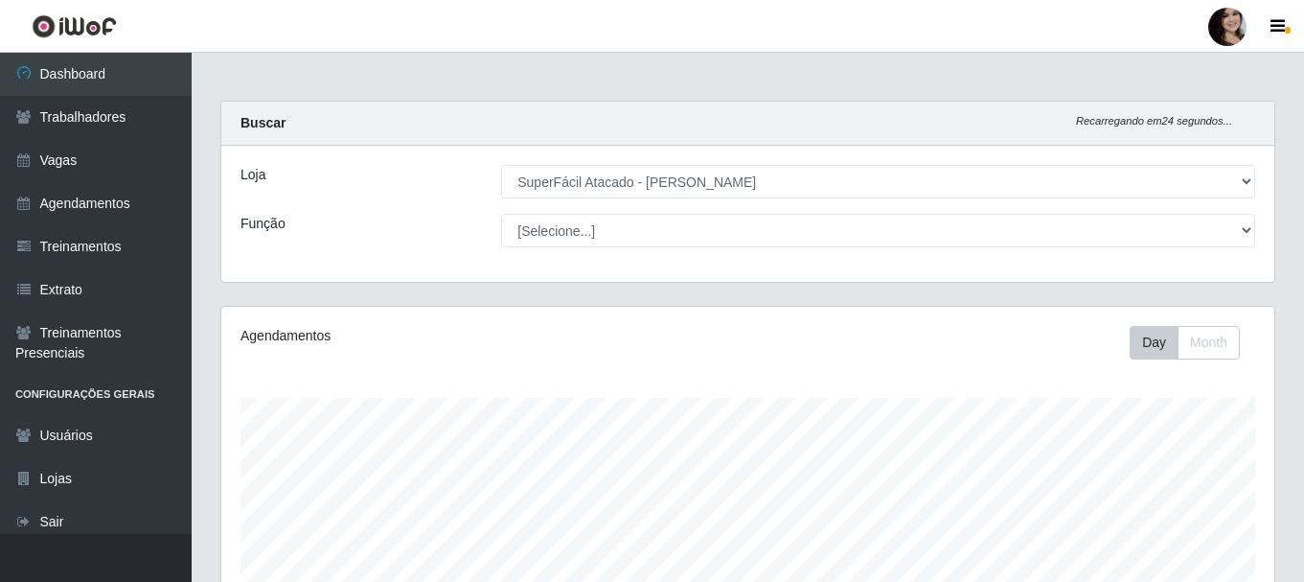
scroll to position [38, 0]
